Goal: Transaction & Acquisition: Purchase product/service

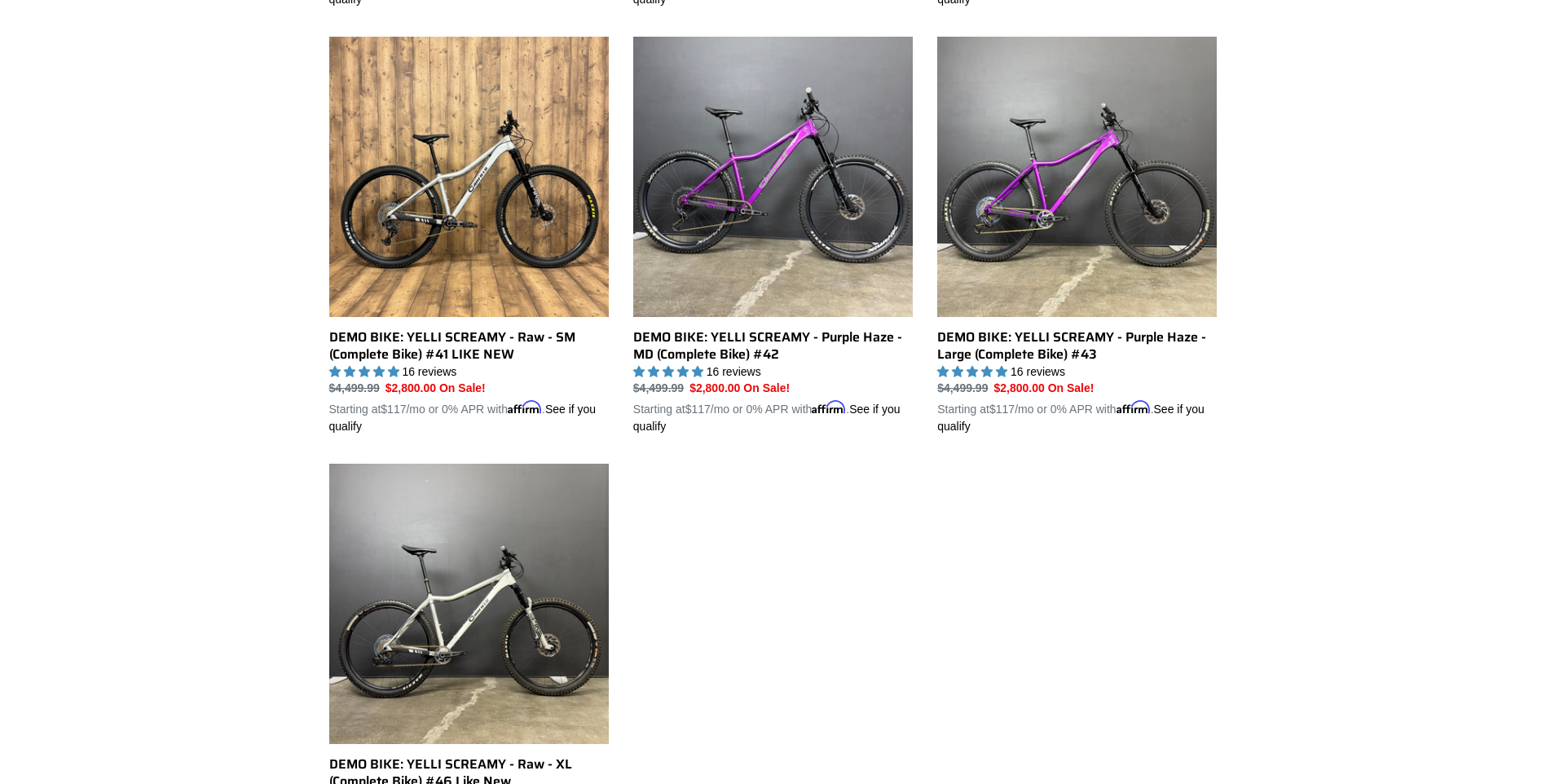
scroll to position [733, 0]
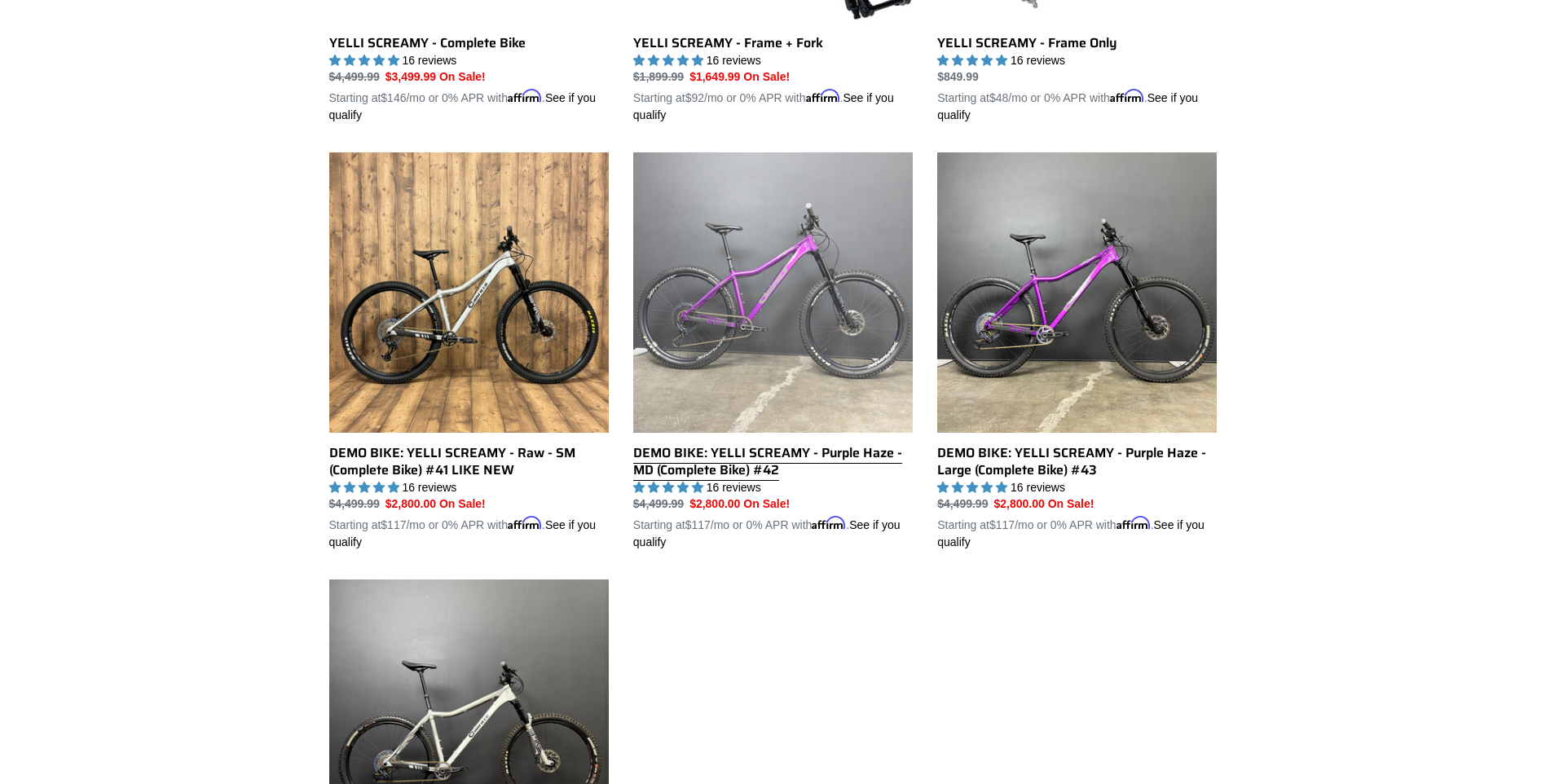
click at [762, 448] on link "DEMO BIKE: YELLI SCREAMY - Purple Haze - MD (Complete Bike) #42" at bounding box center [773, 352] width 280 height 398
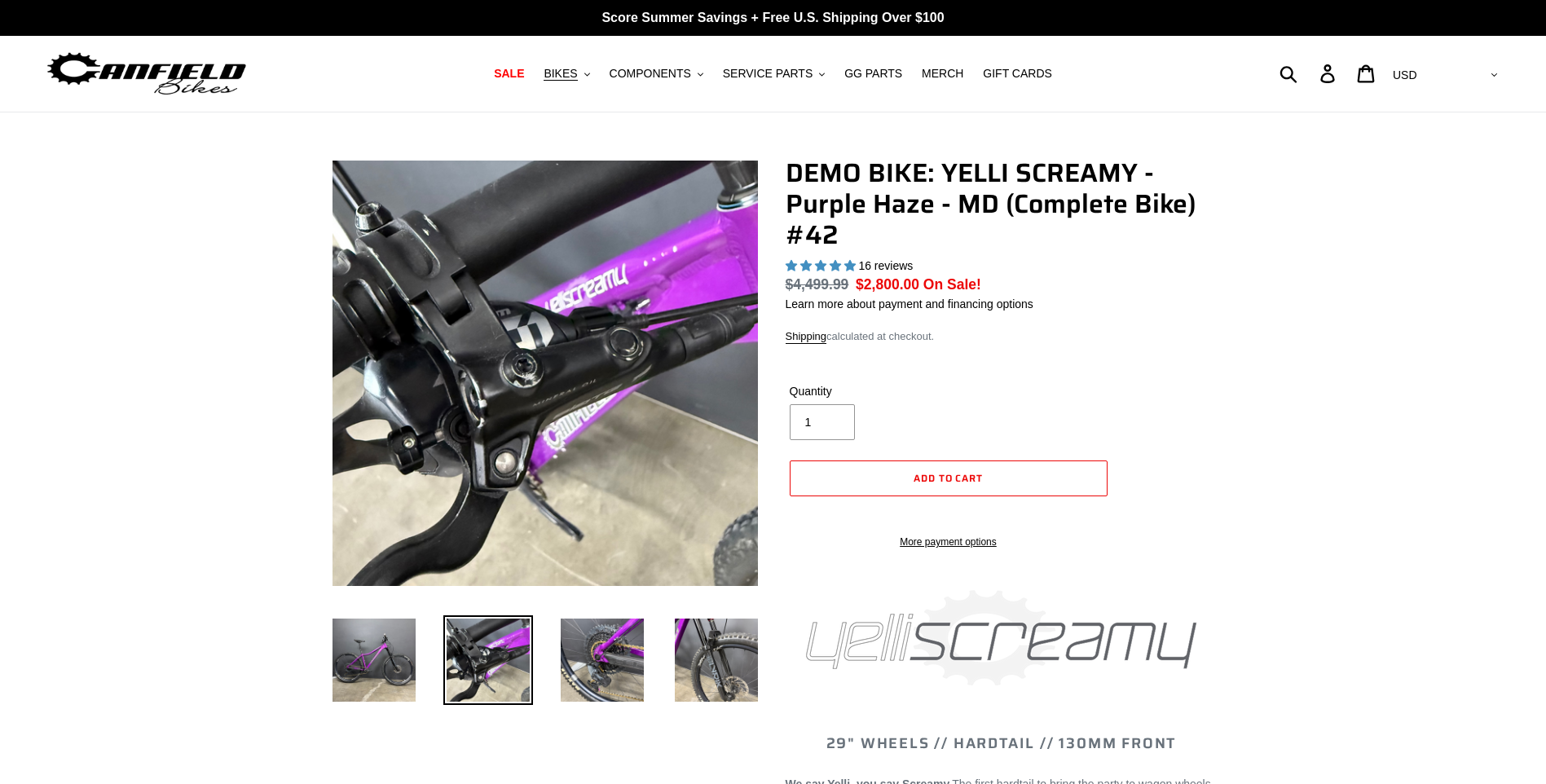
select select "highest-rating"
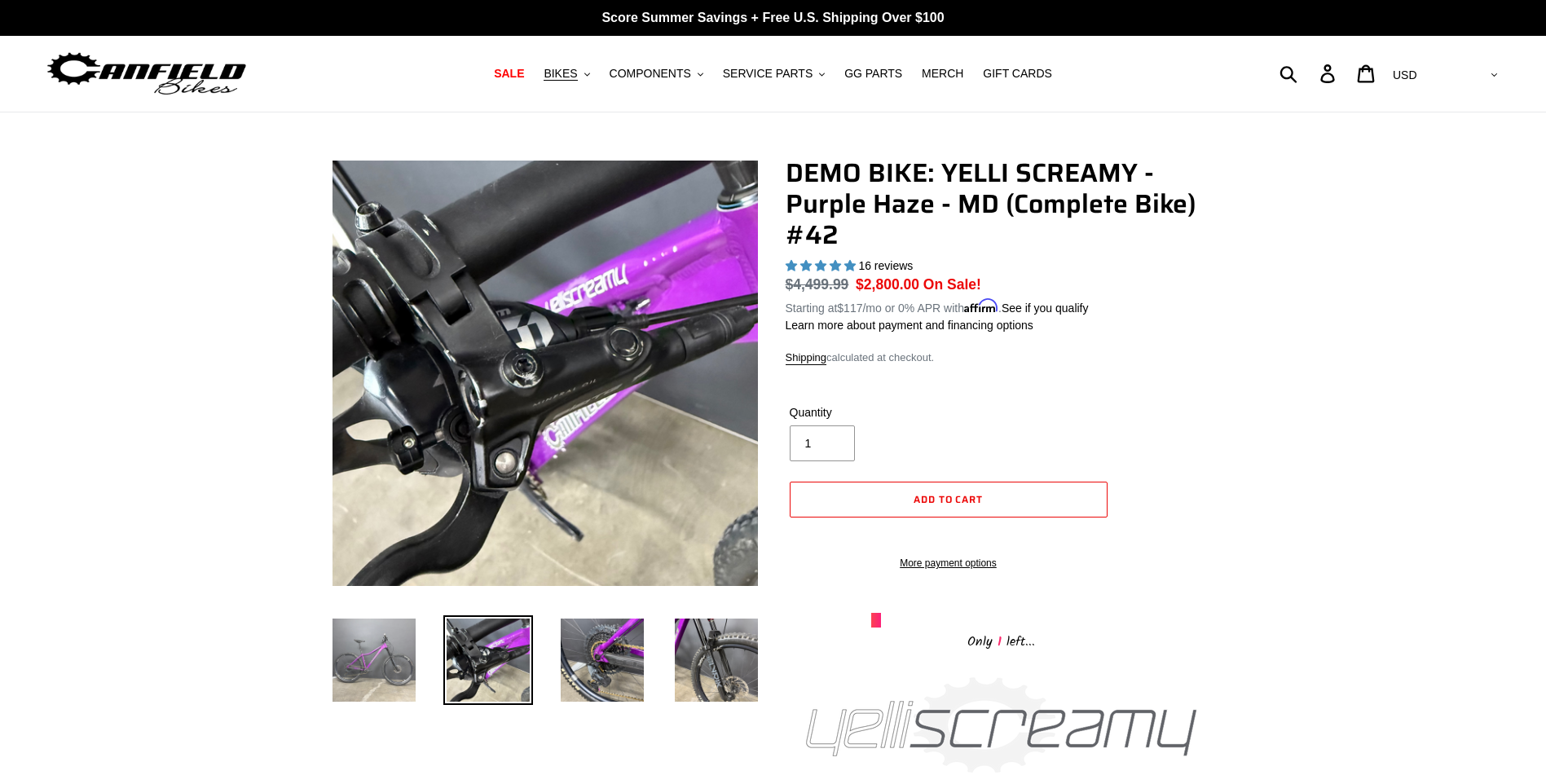
click at [380, 650] on img at bounding box center [374, 660] width 90 height 90
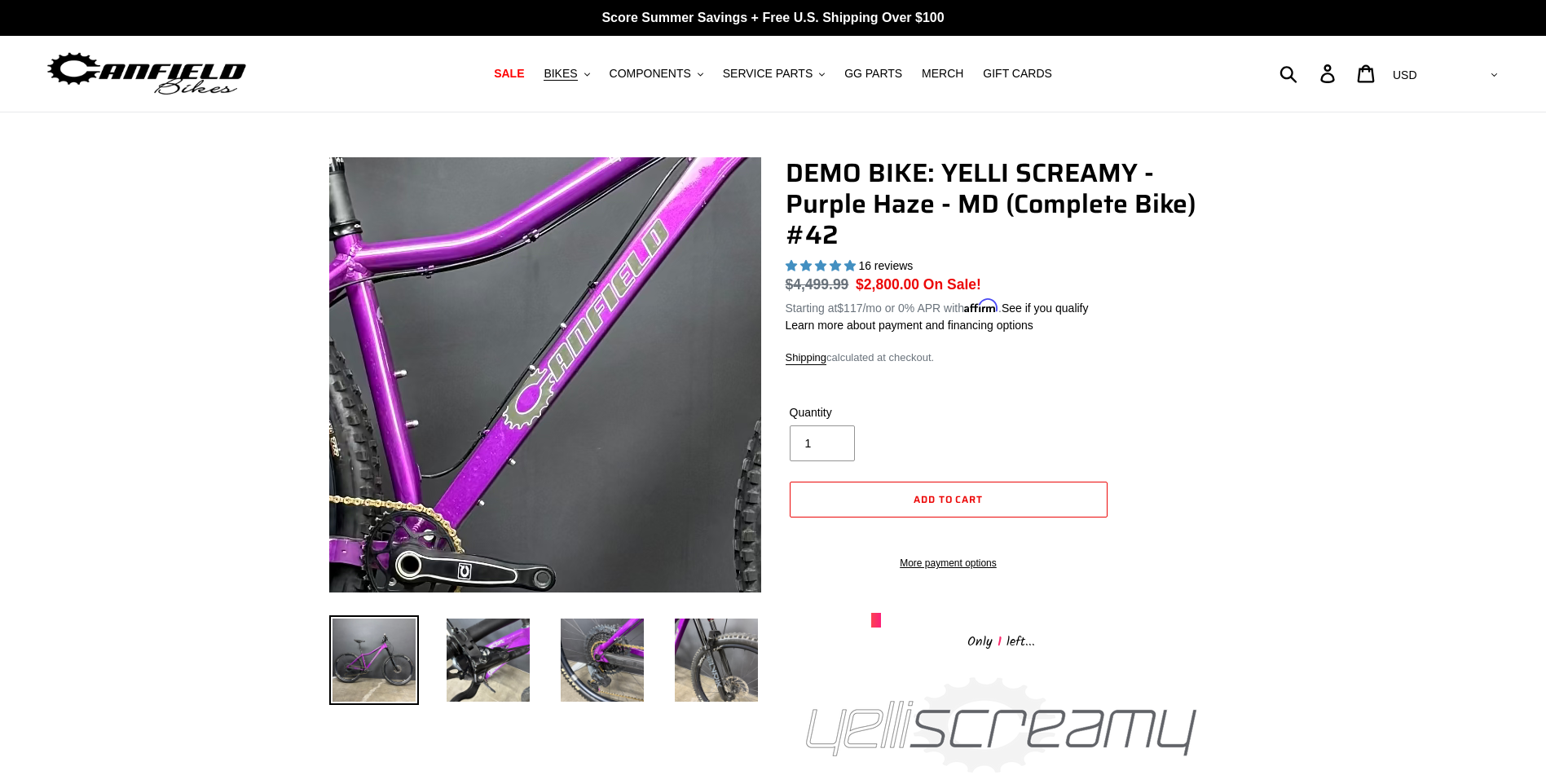
click at [523, 377] on img at bounding box center [584, 364] width 1630 height 1629
